Goal: Task Accomplishment & Management: Manage account settings

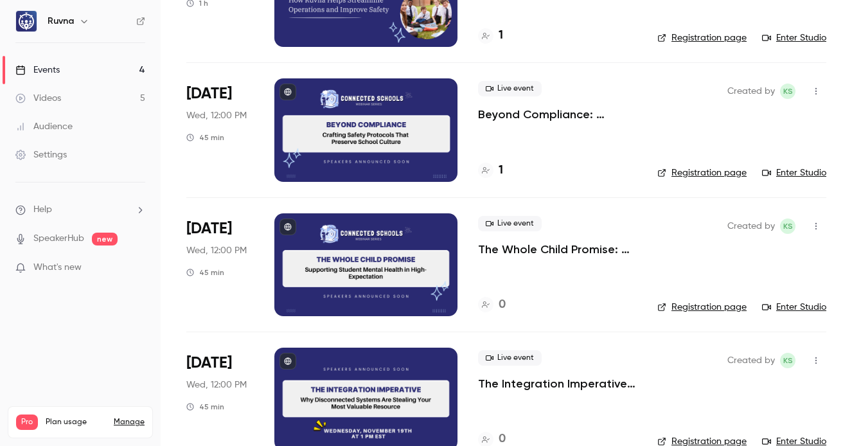
scroll to position [194, 0]
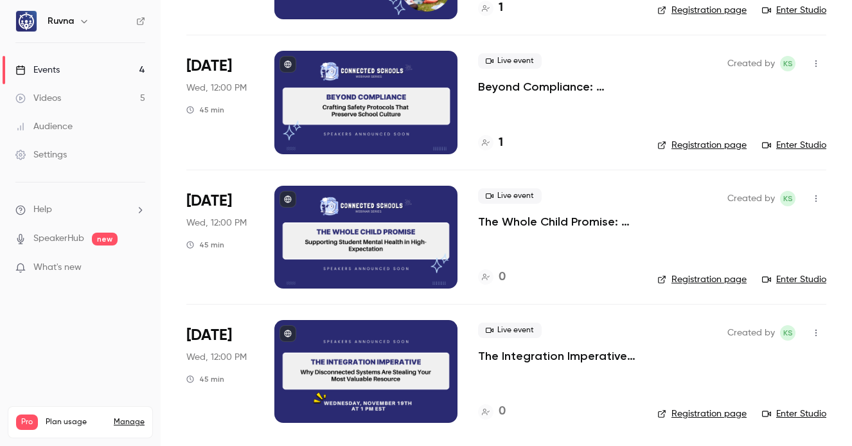
click at [516, 357] on p "The Integration Imperative: Why Disconnected Systems Are Stealing Your Most Val…" at bounding box center [557, 355] width 159 height 15
click at [516, 357] on main "Search for videos or events New video Schedule Events Upcoming Past Recurring R…" at bounding box center [506, 223] width 691 height 446
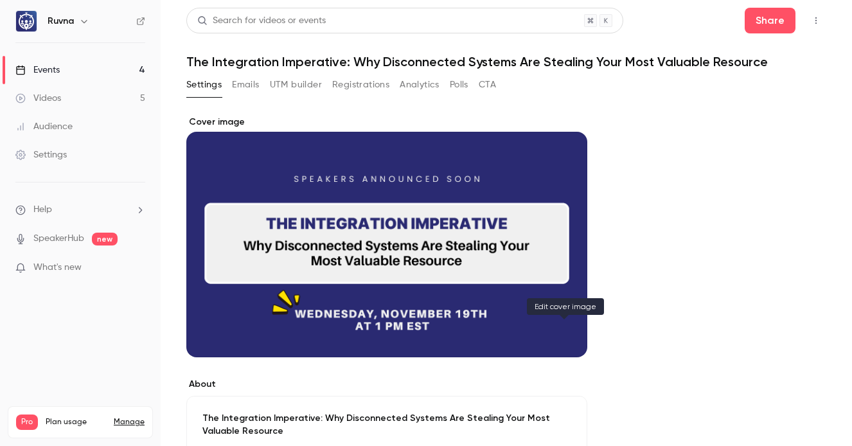
click at [565, 334] on icon "Cover image" at bounding box center [564, 334] width 8 height 8
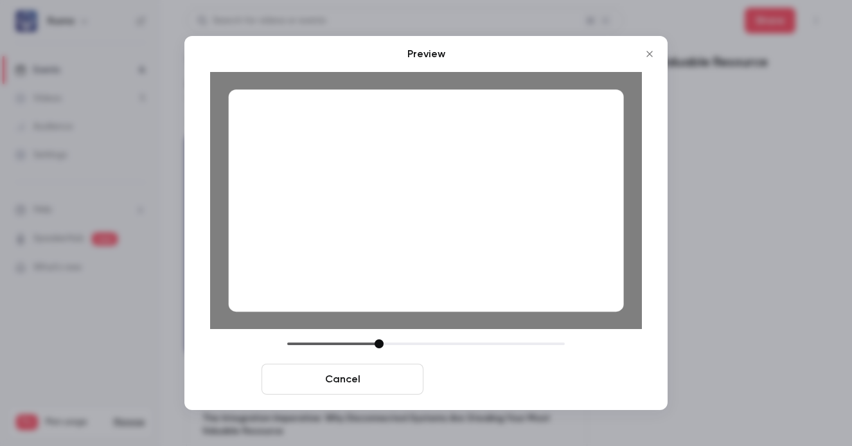
click at [544, 386] on button "Save cover" at bounding box center [510, 379] width 162 height 31
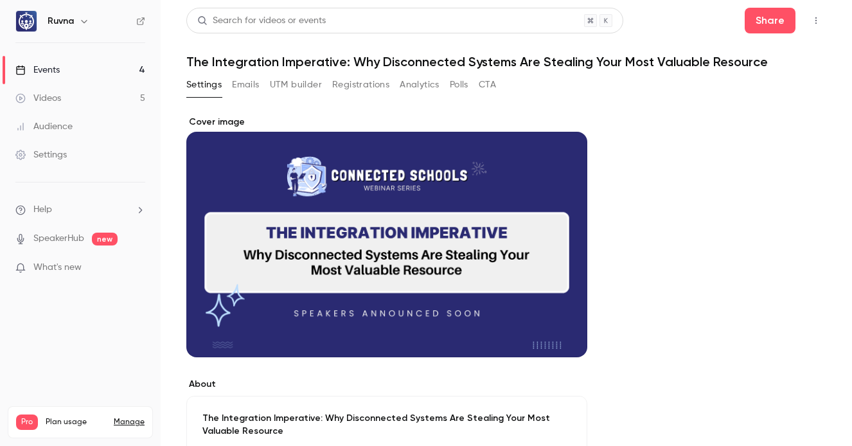
click at [101, 61] on link "Events 4" at bounding box center [80, 70] width 161 height 28
